Goal: Find specific page/section: Find specific page/section

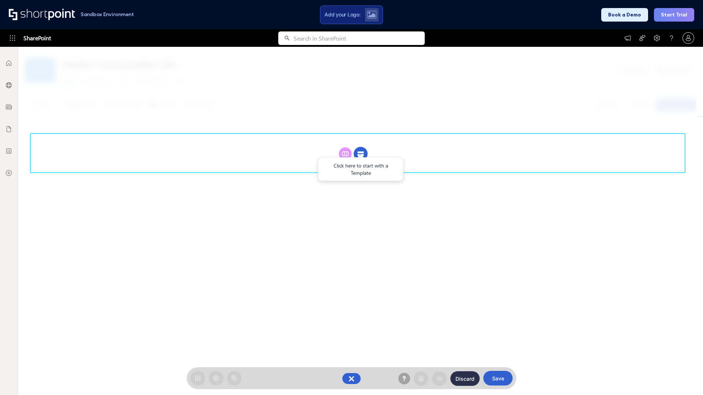
click at [360, 147] on circle at bounding box center [360, 154] width 14 height 14
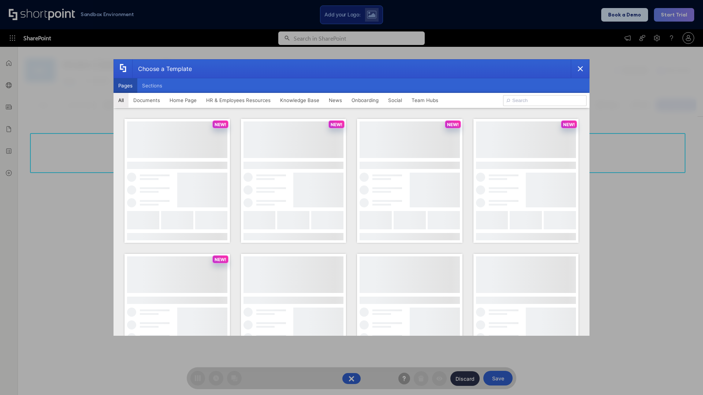
scroll to position [100, 0]
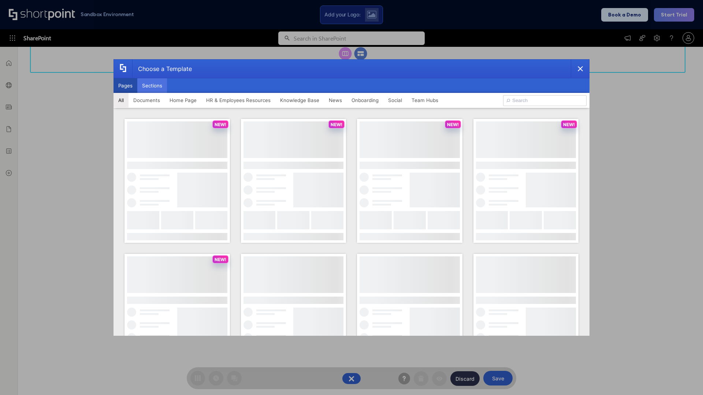
click at [152, 86] on button "Sections" at bounding box center [152, 85] width 30 height 15
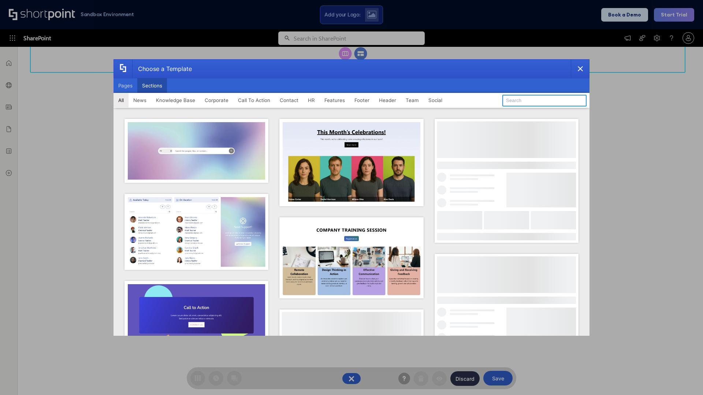
type input "Knowledge Base 4"
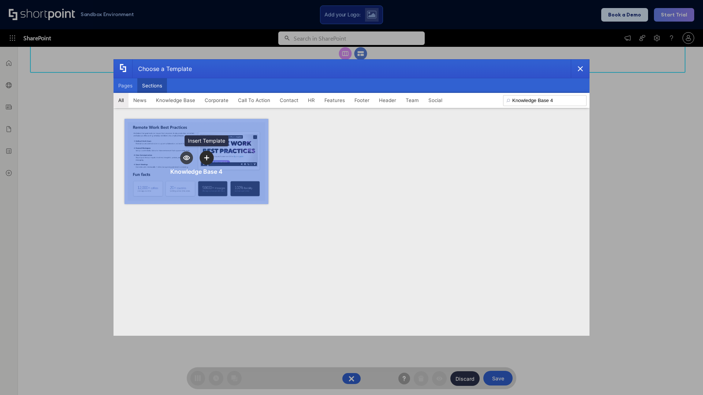
click at [206, 158] on icon "template selector" at bounding box center [206, 157] width 5 height 5
